Goal: Information Seeking & Learning: Compare options

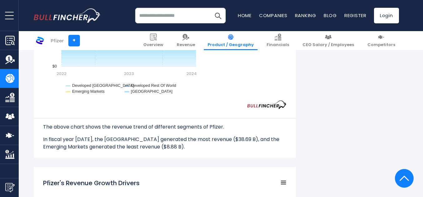
scroll to position [624, 0]
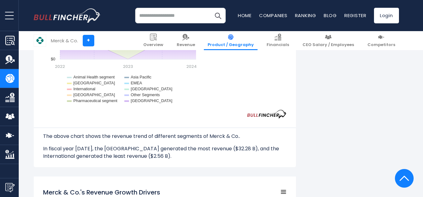
scroll to position [707, 0]
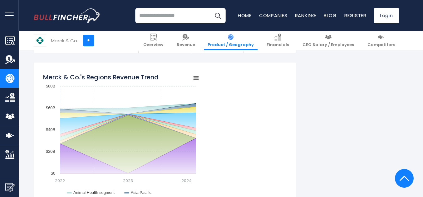
scroll to position [583, 0]
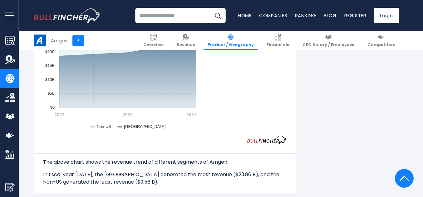
scroll to position [582, 0]
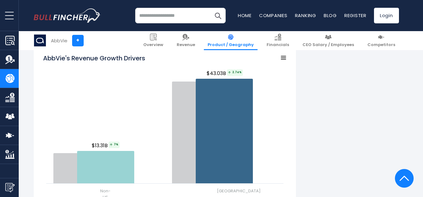
scroll to position [811, 0]
